Goal: Transaction & Acquisition: Purchase product/service

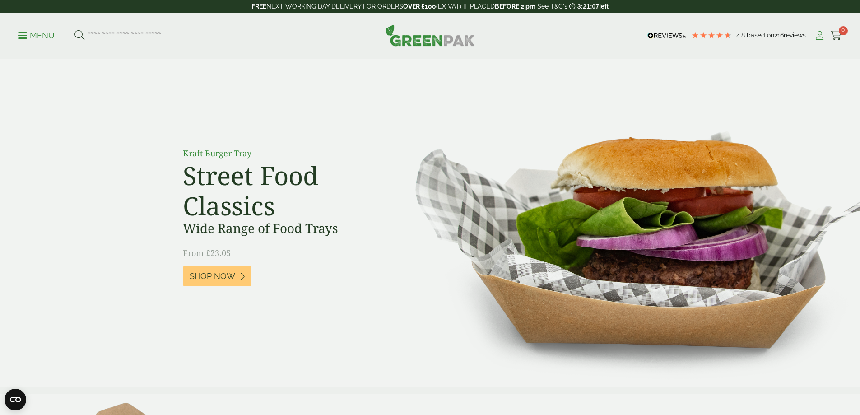
click at [814, 36] on icon at bounding box center [819, 35] width 11 height 9
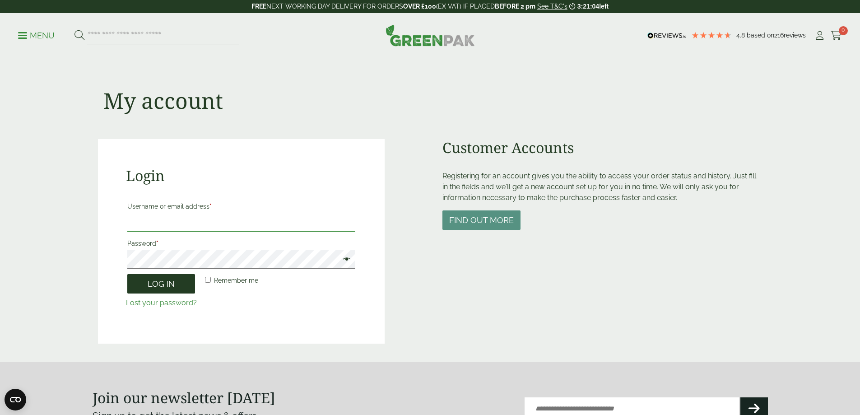
type input "**********"
click at [169, 286] on button "Log in" at bounding box center [161, 283] width 68 height 19
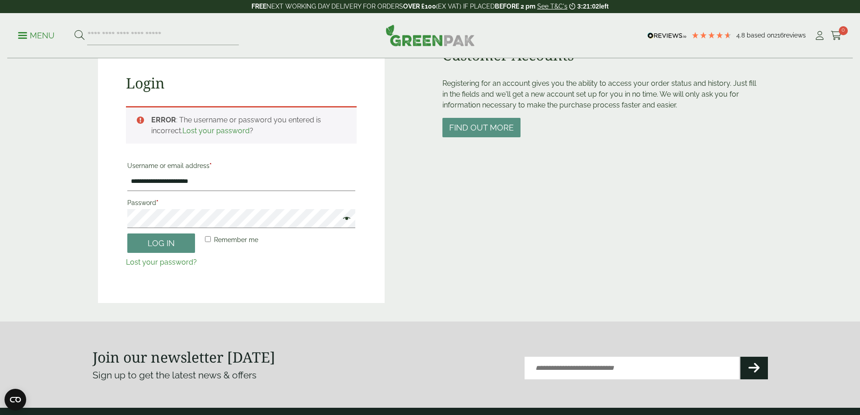
scroll to position [18, 0]
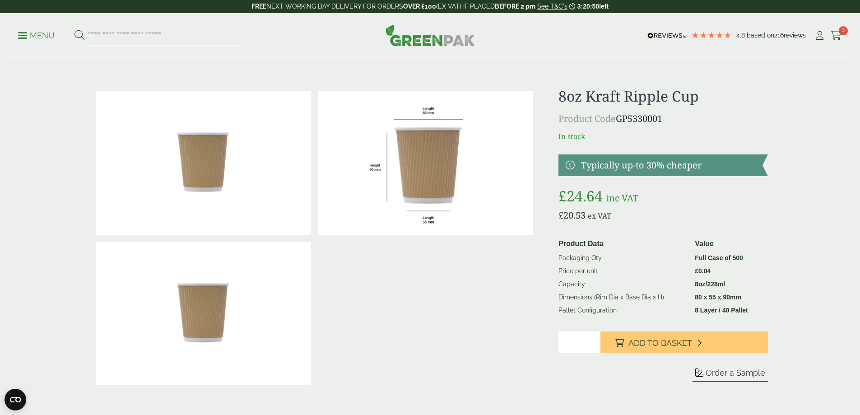
click at [118, 36] on input "search" at bounding box center [163, 35] width 152 height 19
type input "**********"
click at [74, 30] on button at bounding box center [79, 36] width 10 height 12
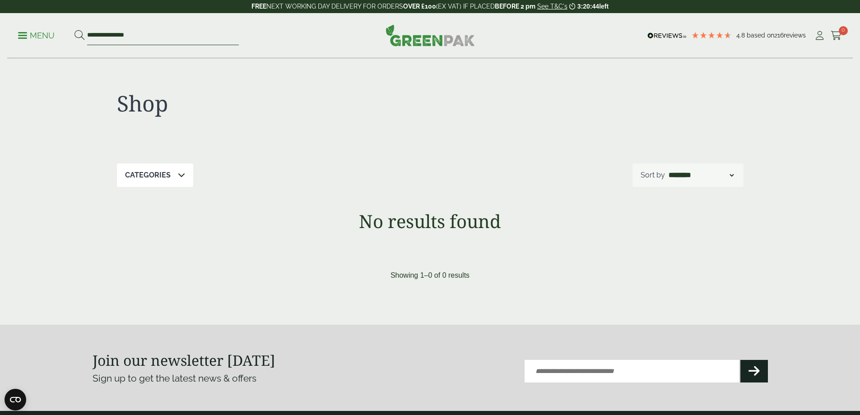
drag, startPoint x: 146, startPoint y: 37, endPoint x: 61, endPoint y: 47, distance: 85.8
click at [61, 47] on div "**********" at bounding box center [429, 35] width 845 height 45
click at [53, 43] on ul "**********" at bounding box center [128, 35] width 221 height 19
click at [49, 38] on p "Menu" at bounding box center [36, 35] width 37 height 11
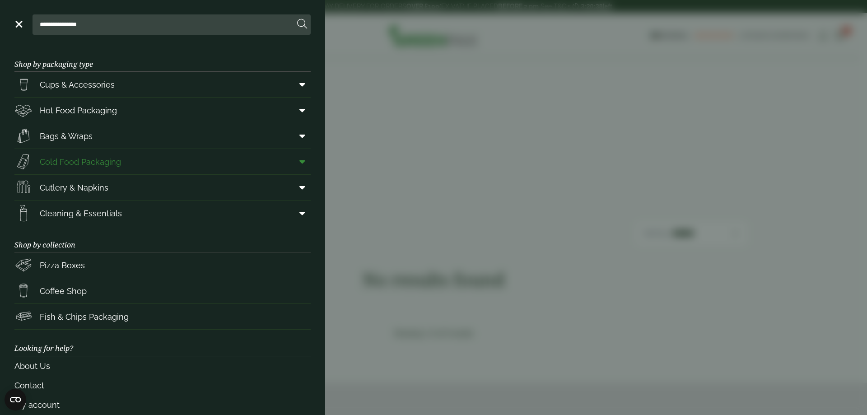
click at [111, 161] on span "Cold Food Packaging" at bounding box center [80, 162] width 81 height 12
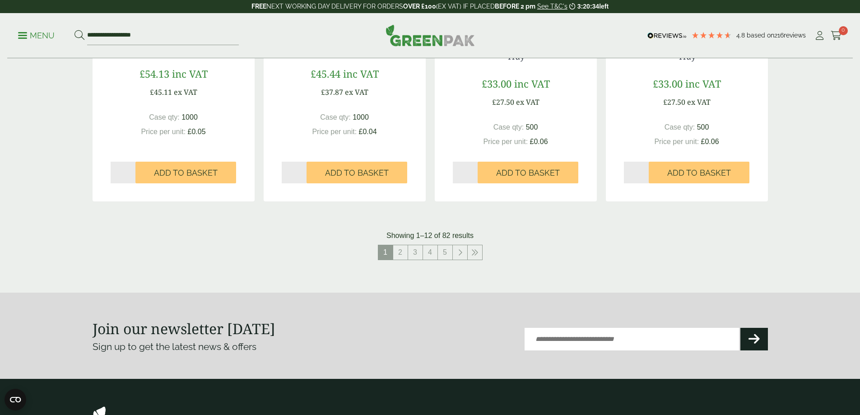
scroll to position [948, 0]
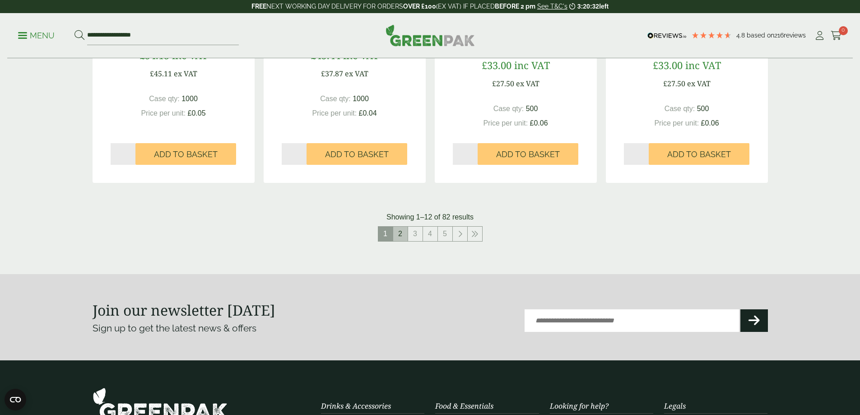
click at [396, 229] on link "2" at bounding box center [400, 234] width 14 height 14
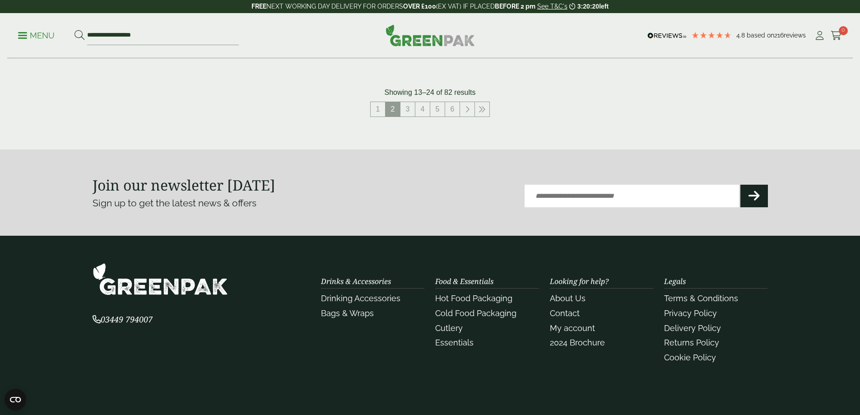
scroll to position [1083, 0]
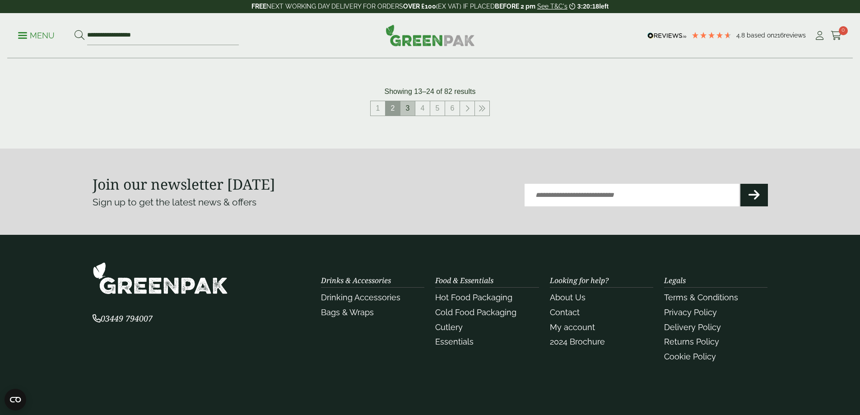
click at [407, 109] on link "3" at bounding box center [407, 108] width 14 height 14
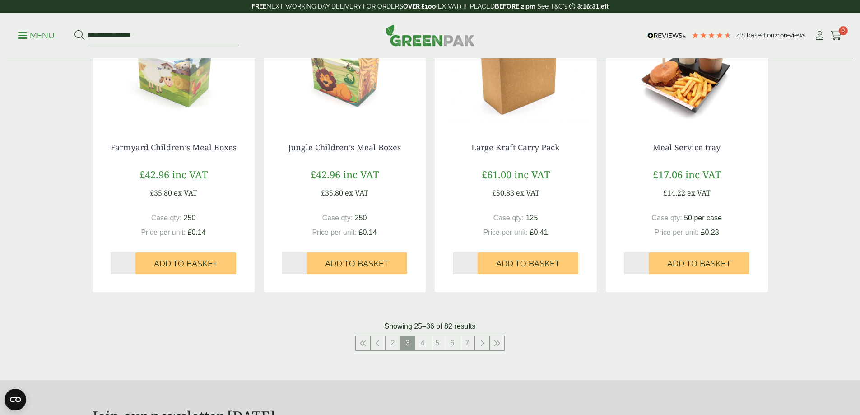
scroll to position [858, 0]
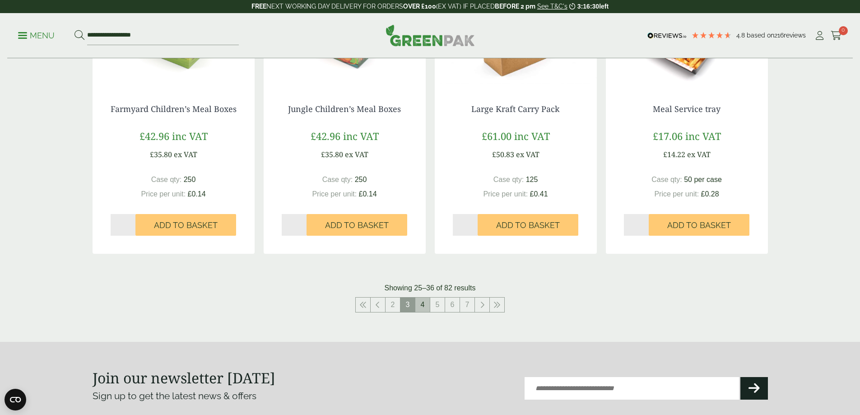
click at [427, 301] on link "4" at bounding box center [422, 304] width 14 height 14
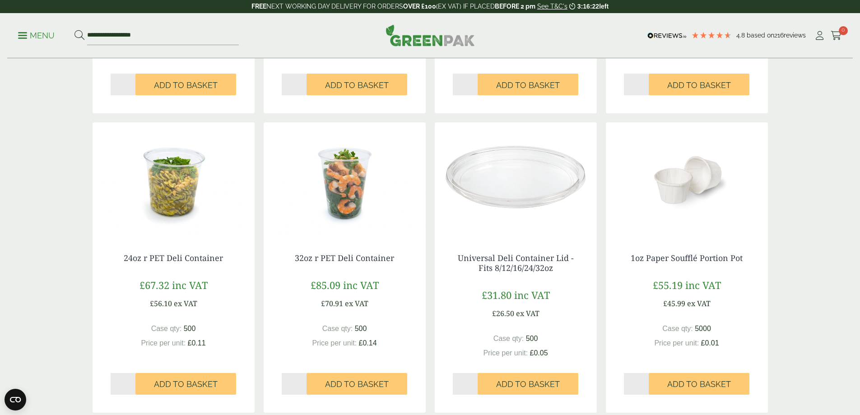
scroll to position [903, 0]
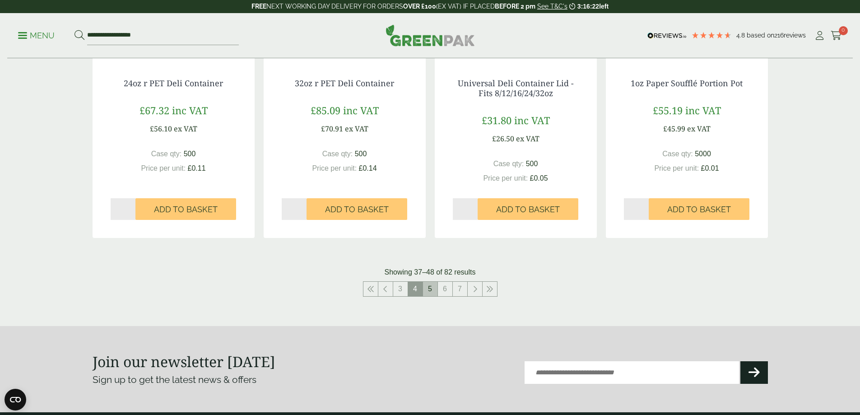
click at [432, 286] on link "5" at bounding box center [430, 289] width 14 height 14
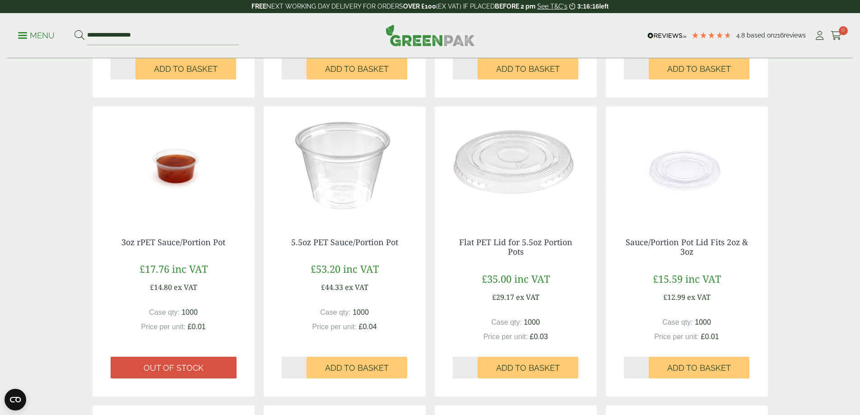
scroll to position [406, 0]
